Goal: Task Accomplishment & Management: Use online tool/utility

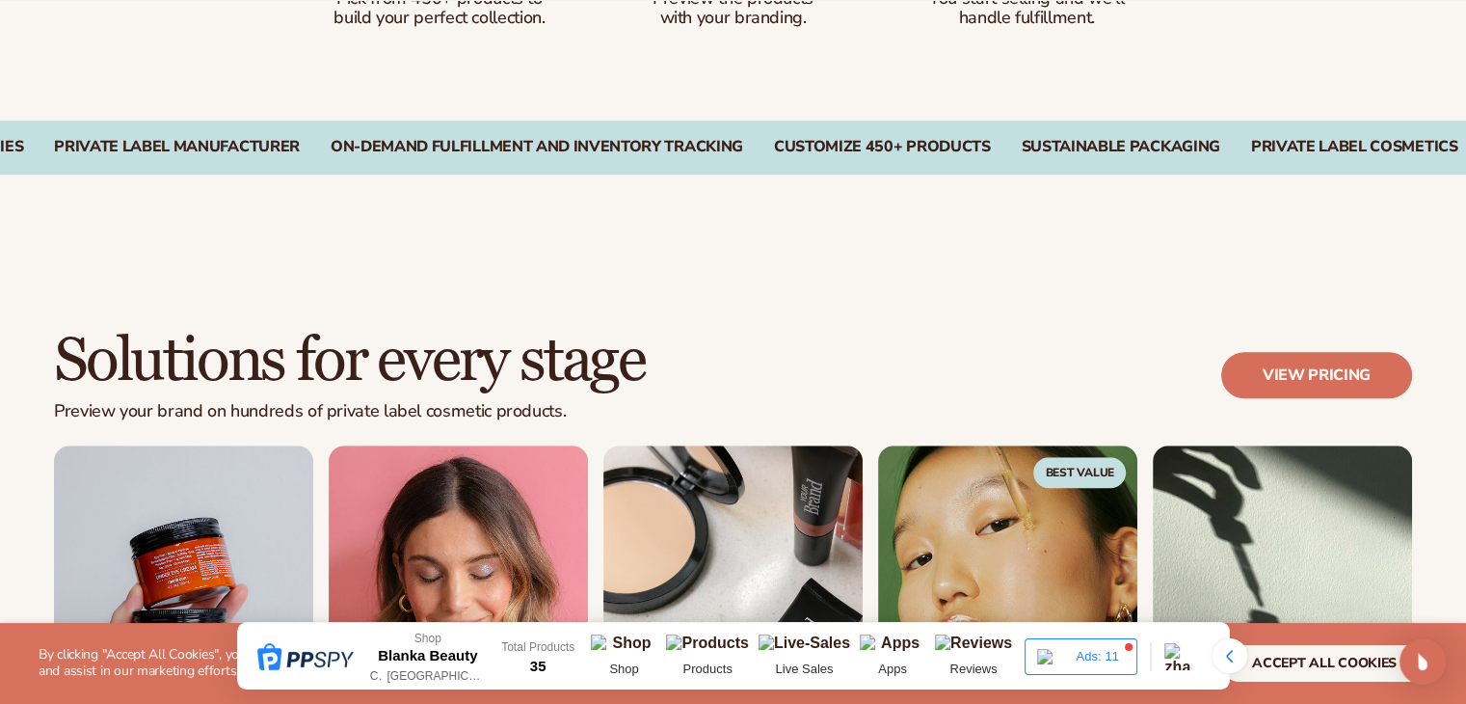
scroll to position [1417, 0]
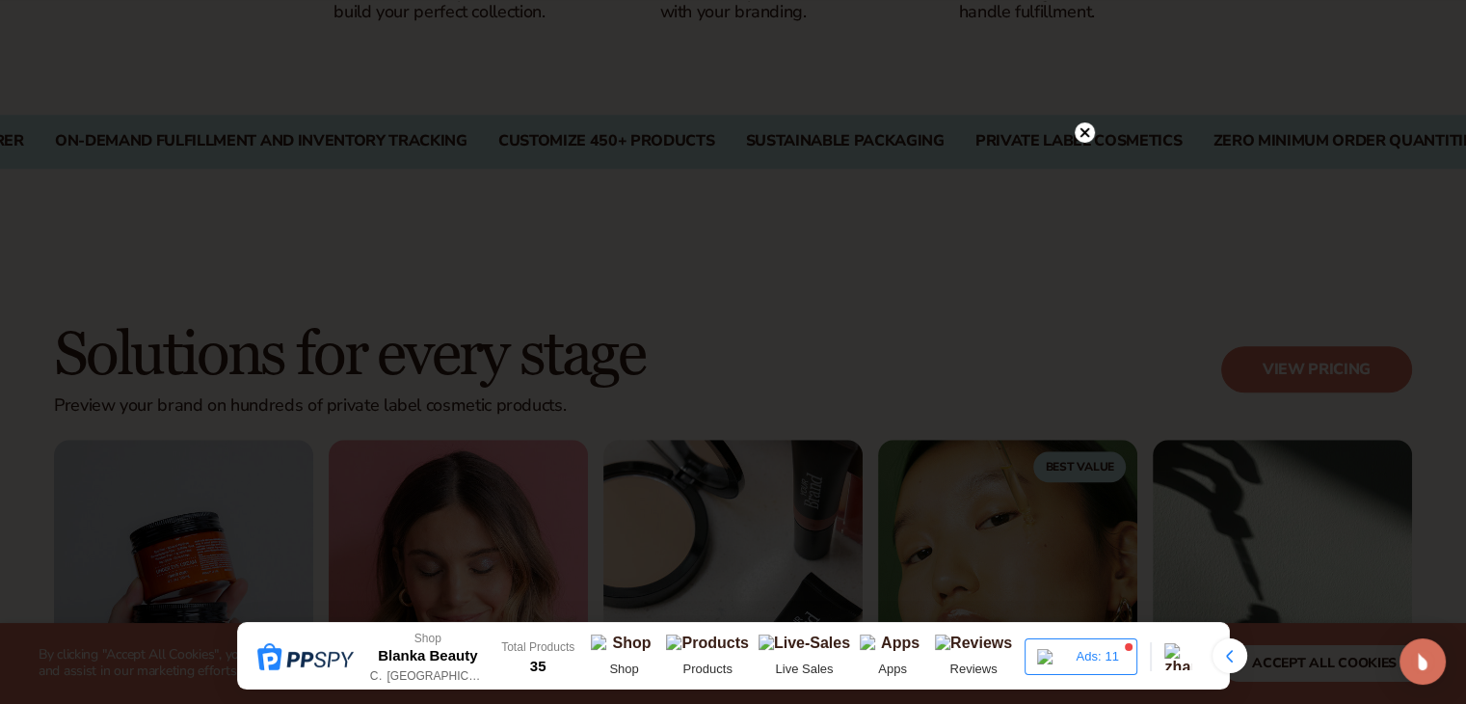
click at [1091, 122] on icon at bounding box center [1085, 132] width 20 height 20
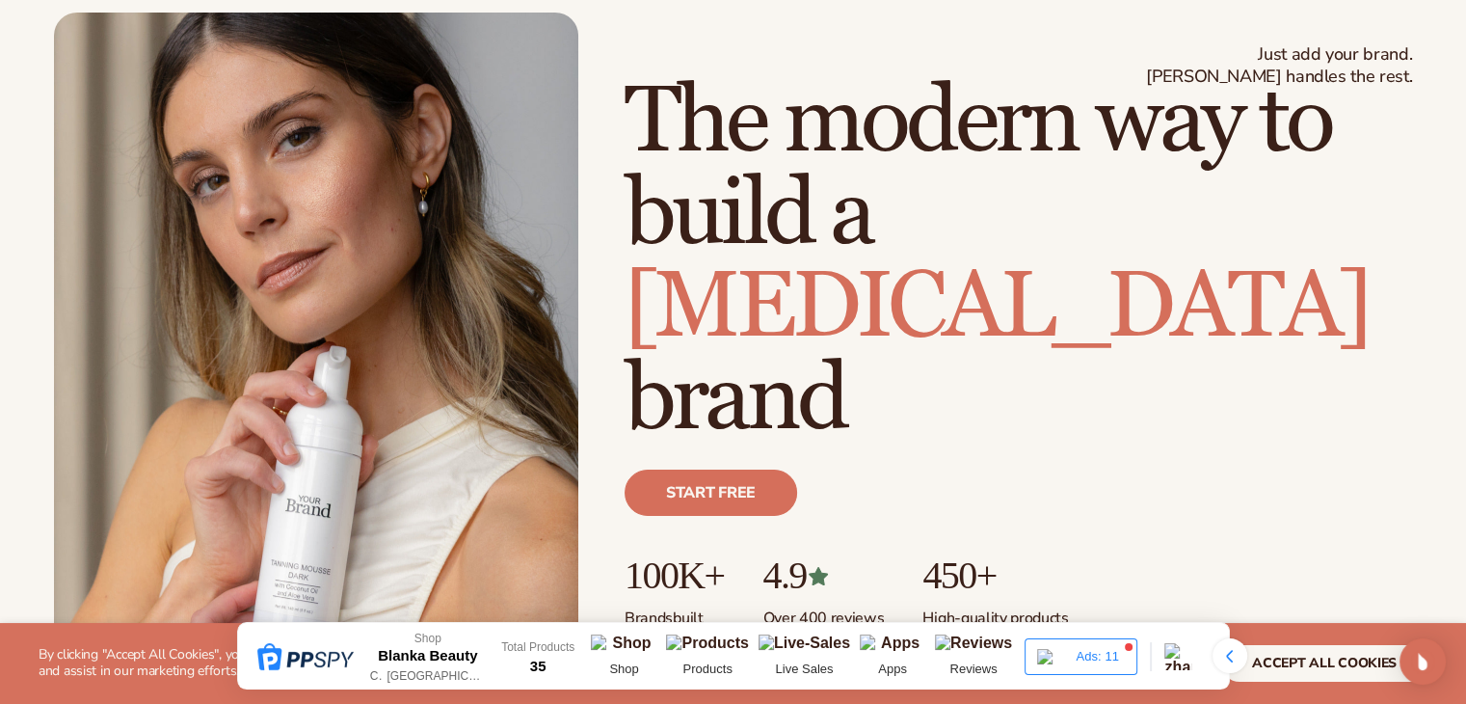
scroll to position [0, 0]
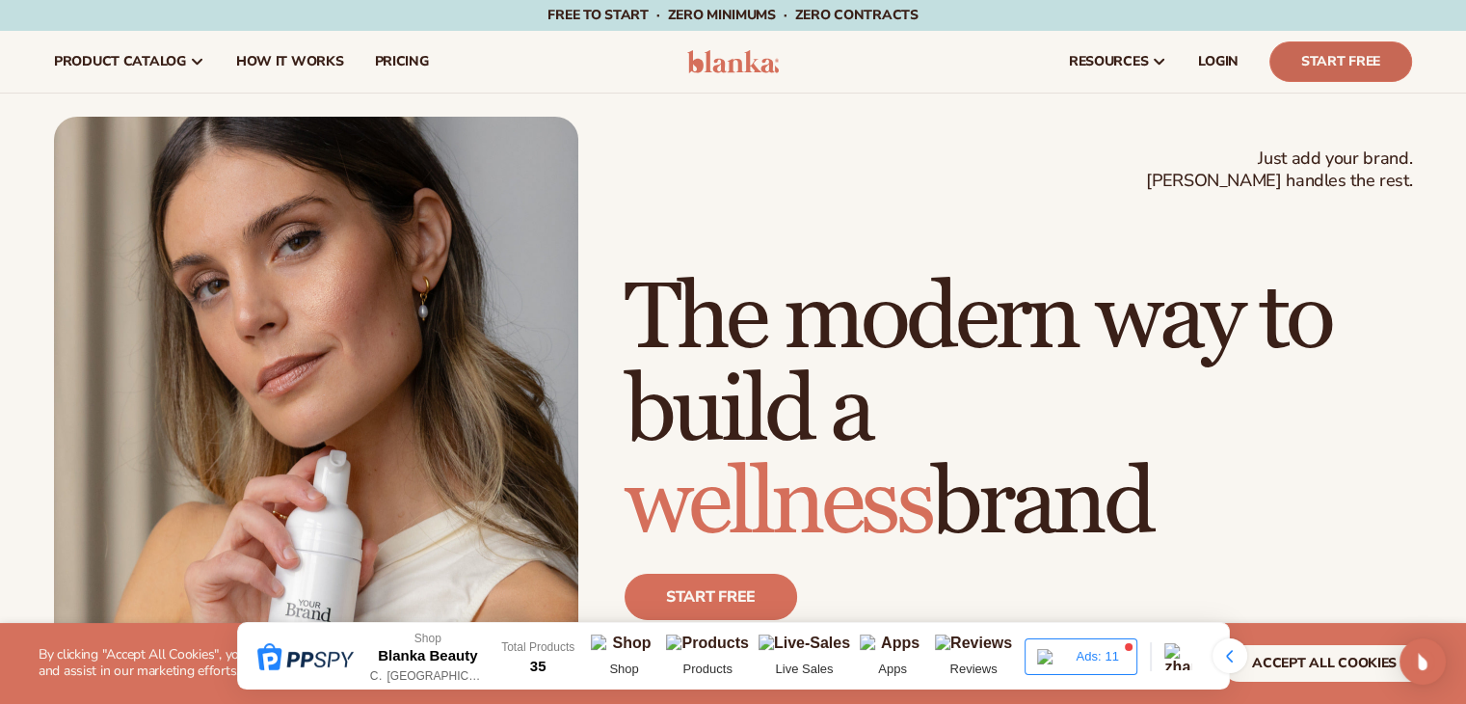
click at [1323, 70] on link "Start Free" at bounding box center [1340, 61] width 143 height 40
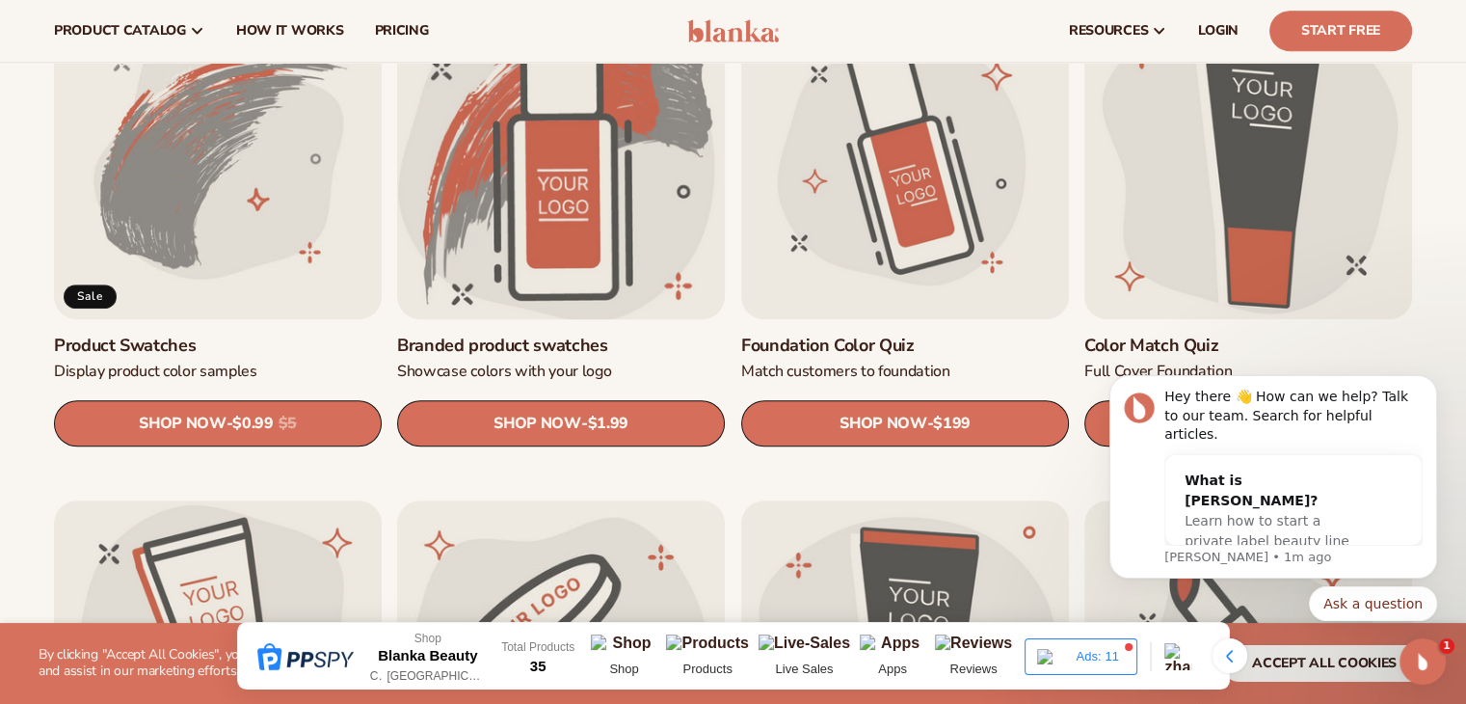
scroll to position [1194, 0]
